Goal: Information Seeking & Learning: Learn about a topic

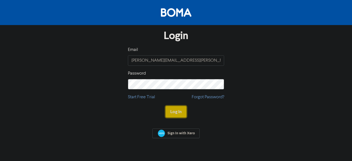
click at [182, 117] on button "Log In" at bounding box center [176, 112] width 21 height 12
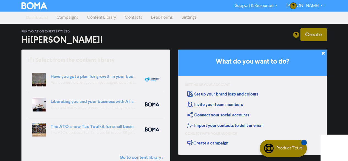
scroll to position [18, 0]
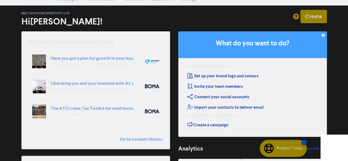
click at [101, 112] on div "The ATO’s updated Tax Time toolkit is your 101 guide to business taxes. We’ve s…" at bounding box center [94, 115] width 86 height 6
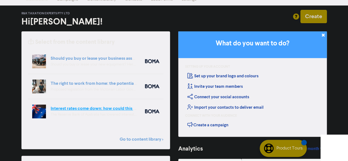
click at [101, 106] on link "Interest rates come down: how could this affect your business finances?" at bounding box center [122, 109] width 142 height 6
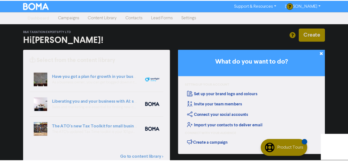
scroll to position [18, 0]
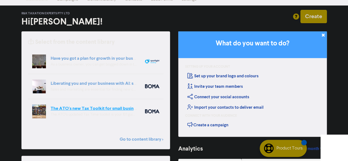
click at [80, 110] on link "The ATO's new Tax Toolkit for small business owners" at bounding box center [103, 109] width 105 height 6
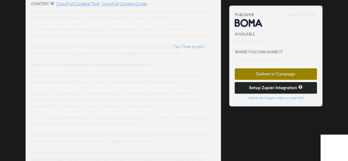
scroll to position [255, 0]
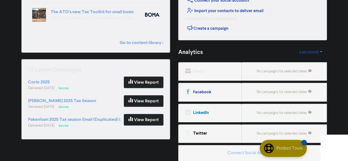
scroll to position [18, 0]
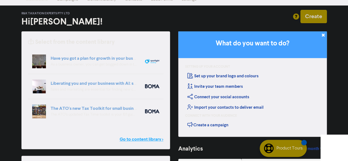
click at [130, 137] on link "Go to content library >" at bounding box center [142, 139] width 44 height 7
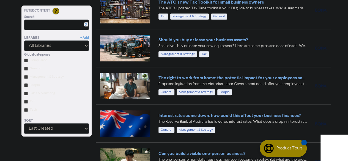
scroll to position [124, 0]
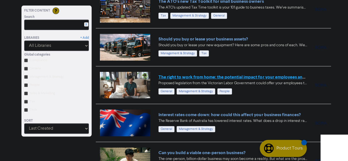
click at [253, 74] on link "The right to work from home: the potential impact for your employees and busine…" at bounding box center [240, 77] width 164 height 6
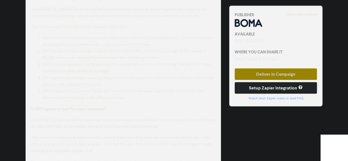
scroll to position [486, 0]
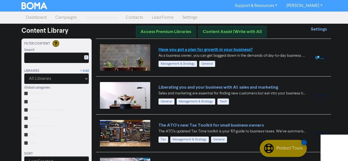
click at [230, 48] on link "Have you got a plan for growth in your business?" at bounding box center [205, 50] width 94 height 6
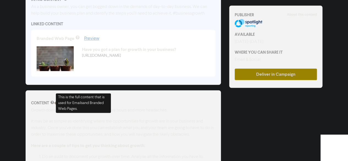
scroll to position [200, 0]
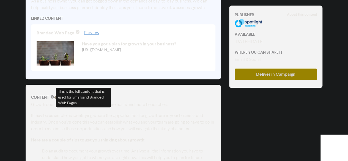
click at [137, 124] on p "It may be as simple as identifying where the opportunities for growth are in yo…" at bounding box center [123, 123] width 184 height 20
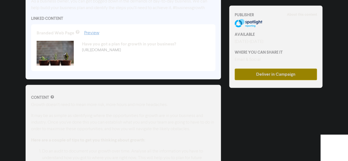
click at [59, 108] on p "Growth doesn’t need to mean more risk, more hours and more headaches." at bounding box center [123, 105] width 184 height 7
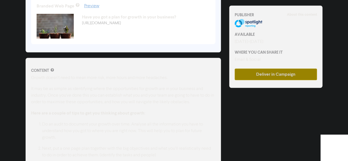
scroll to position [229, 0]
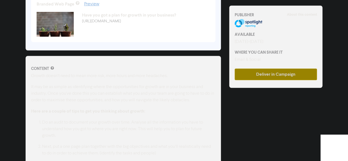
drag, startPoint x: 32, startPoint y: 76, endPoint x: 76, endPoint y: 102, distance: 51.4
click at [76, 102] on div "Growth doesn’t need to mean more risk, more hours and more headaches. It may be…" at bounding box center [123, 159] width 184 height 172
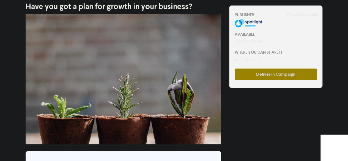
scroll to position [0, 0]
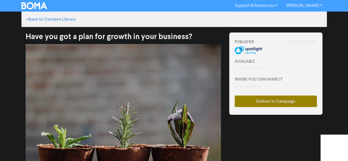
click at [300, 43] on strong "About this content" at bounding box center [302, 41] width 30 height 4
click at [295, 41] on strong "About this content" at bounding box center [302, 41] width 30 height 4
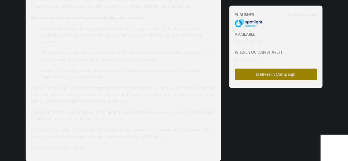
drag, startPoint x: 90, startPoint y: 147, endPoint x: 77, endPoint y: 136, distance: 16.8
click at [77, 136] on div "Growth doesn’t need to mean more risk, more hours and more headaches. It may be…" at bounding box center [123, 65] width 184 height 172
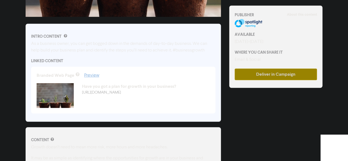
scroll to position [156, 0]
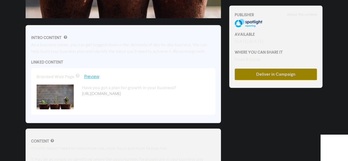
click at [92, 76] on link "Preview" at bounding box center [91, 77] width 15 height 4
